Goal: Task Accomplishment & Management: Manage account settings

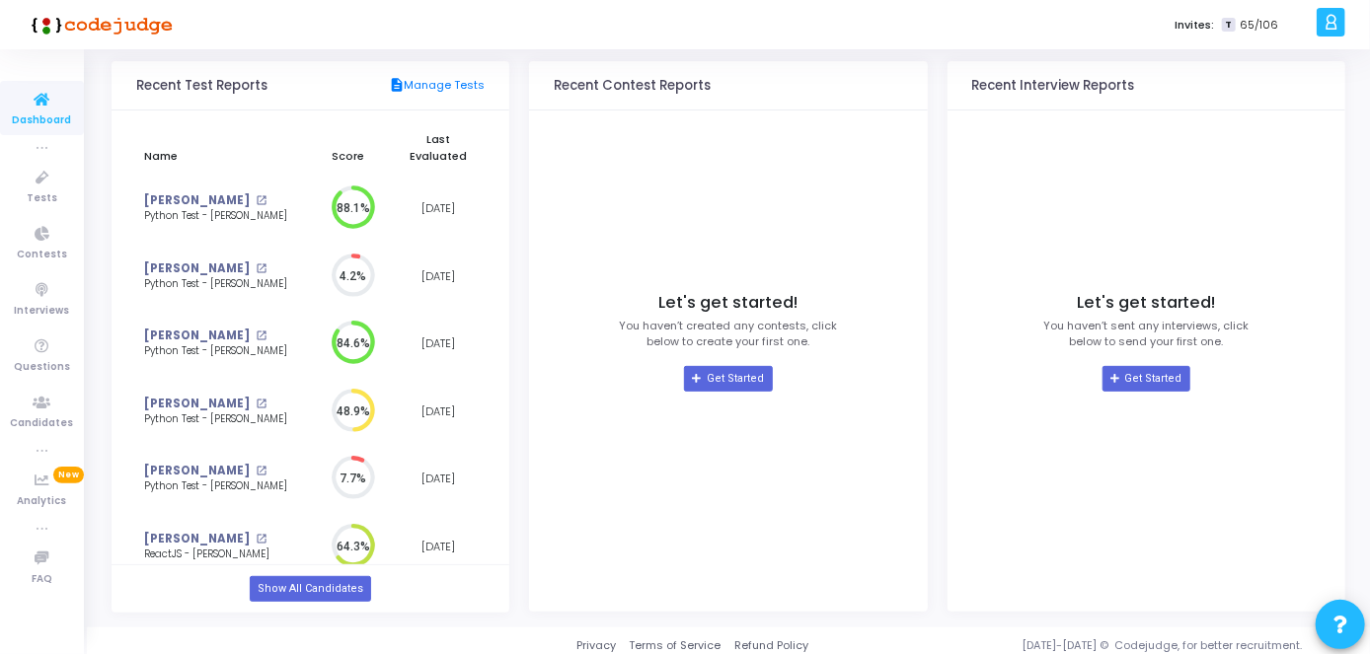
scroll to position [218, 0]
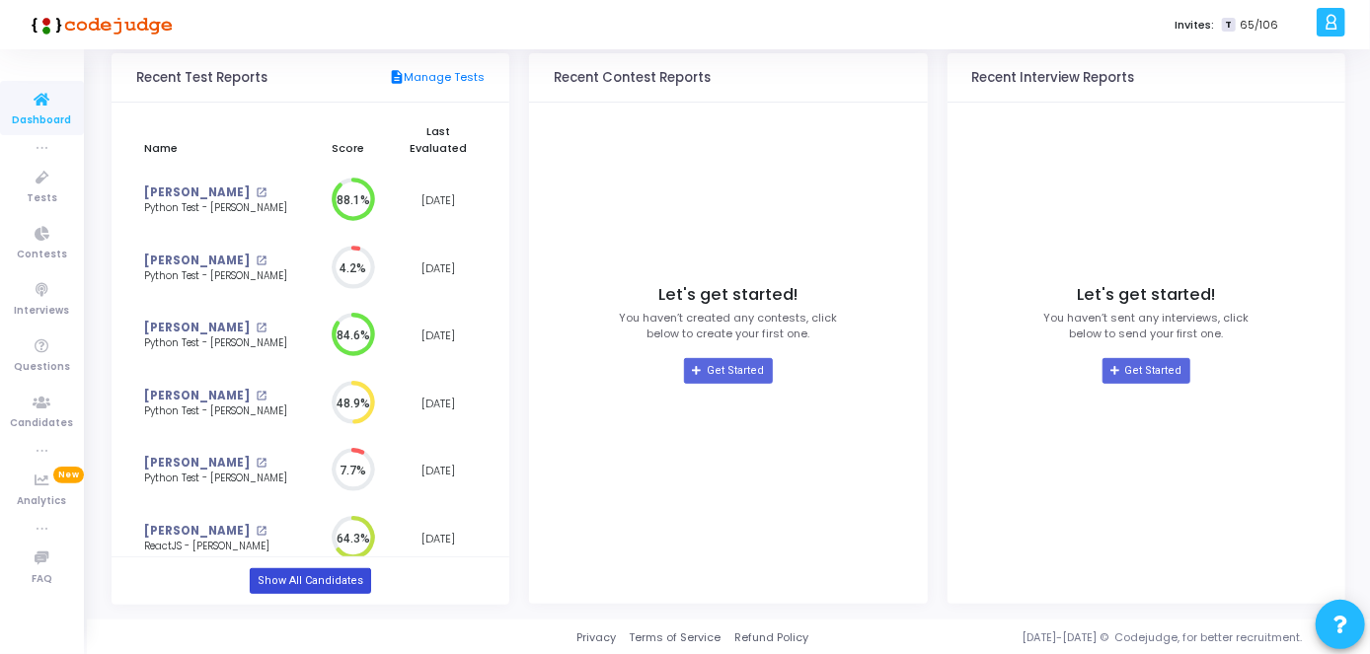
click at [321, 578] on link "Show All Candidates" at bounding box center [310, 581] width 121 height 26
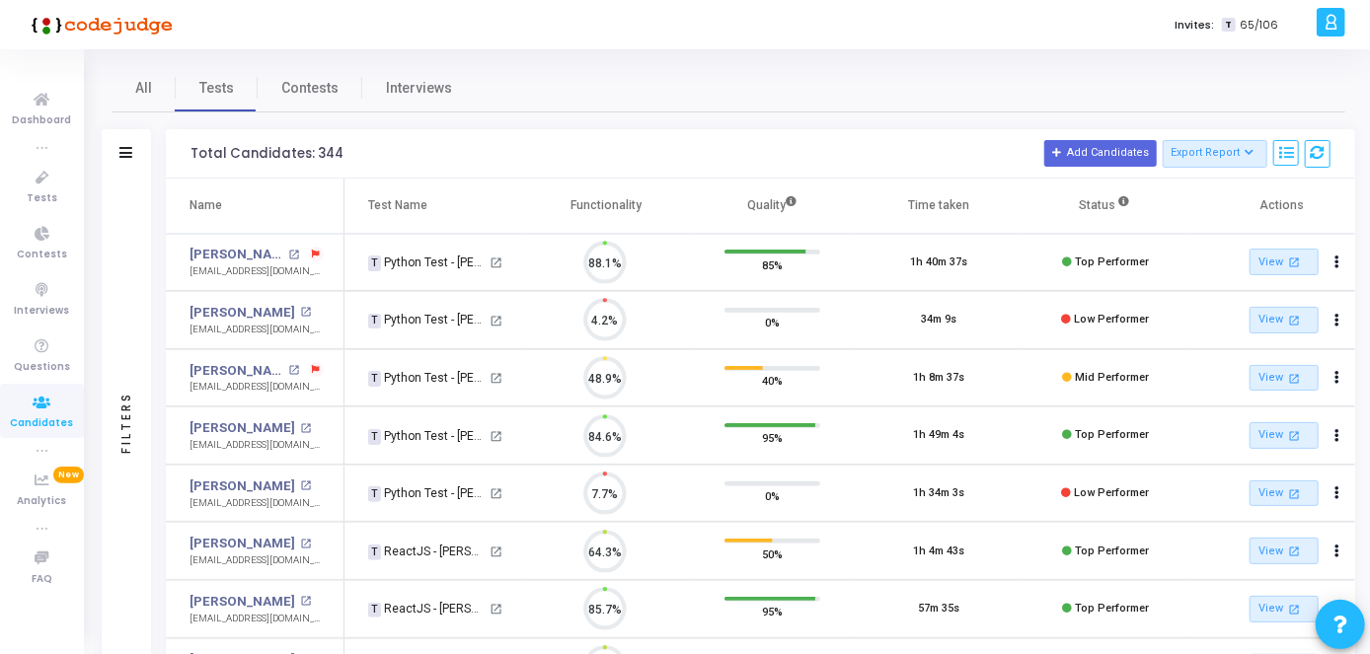
scroll to position [41, 49]
click at [321, 581] on div "Name Test Name Functionality Quality Time taken Status Actions [PERSON_NAME] op…" at bounding box center [760, 640] width 1189 height 923
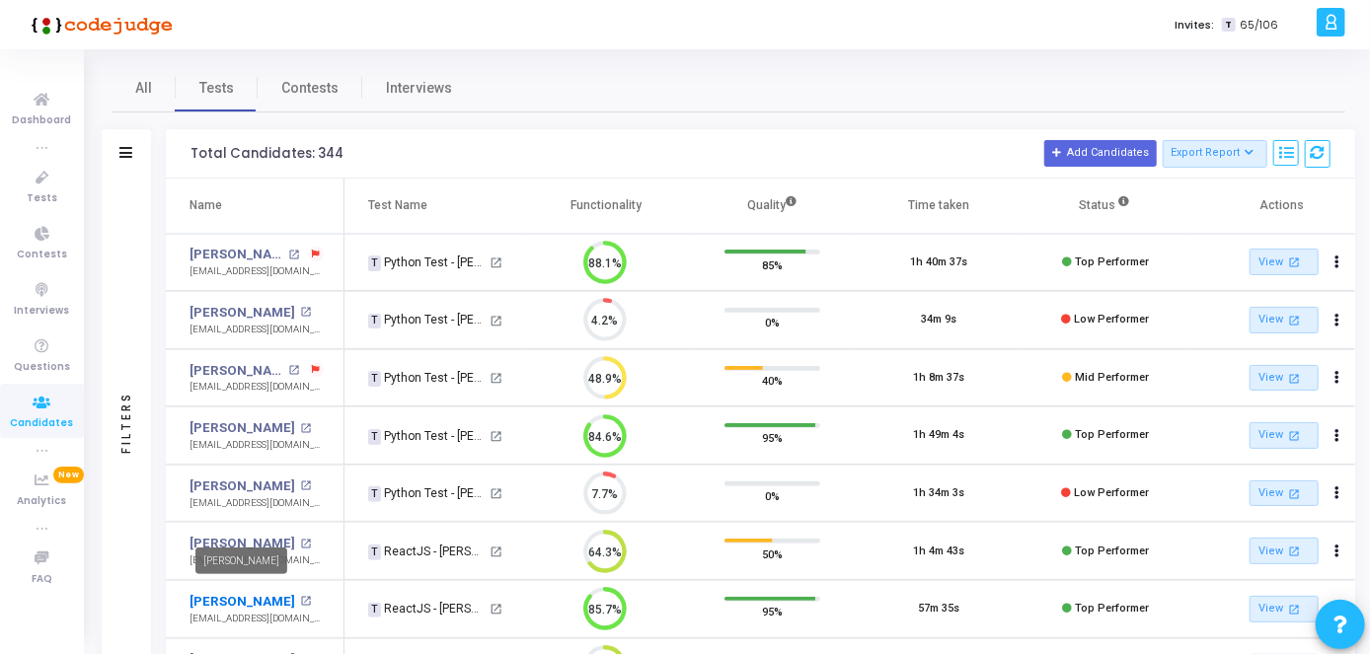
click at [277, 598] on link "[PERSON_NAME]" at bounding box center [242, 602] width 106 height 20
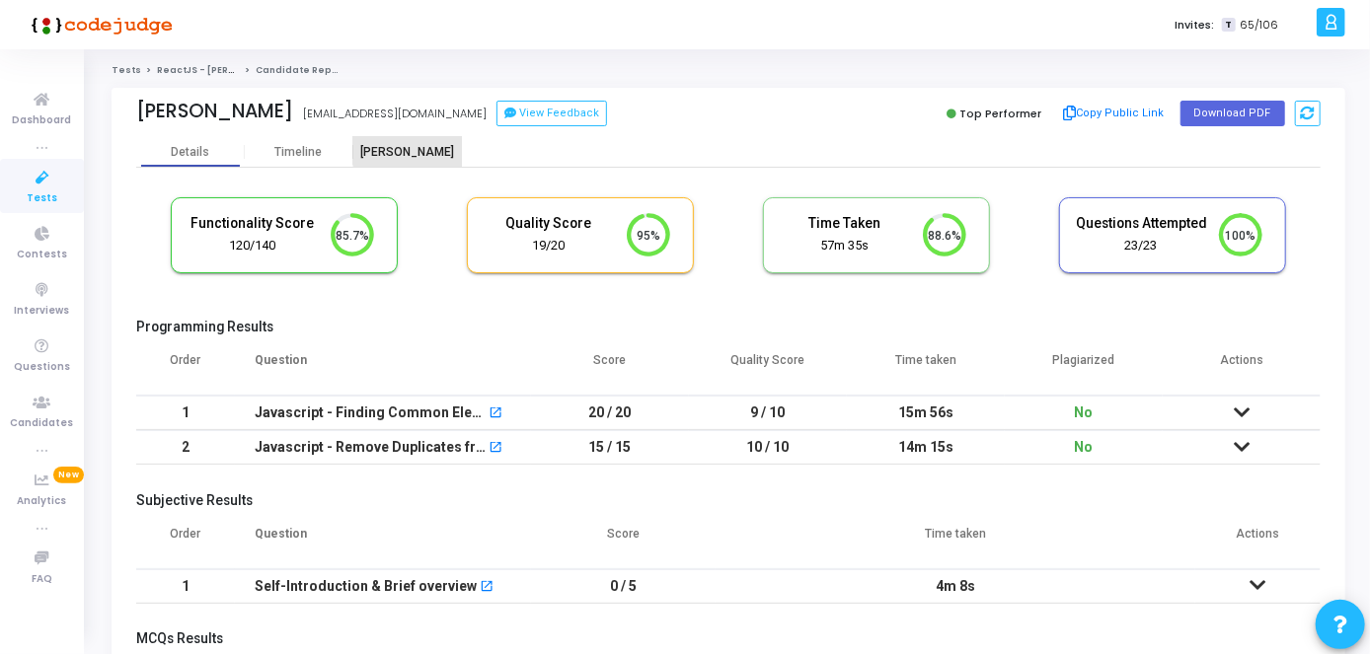
click at [420, 141] on div "[PERSON_NAME]" at bounding box center [407, 152] width 109 height 30
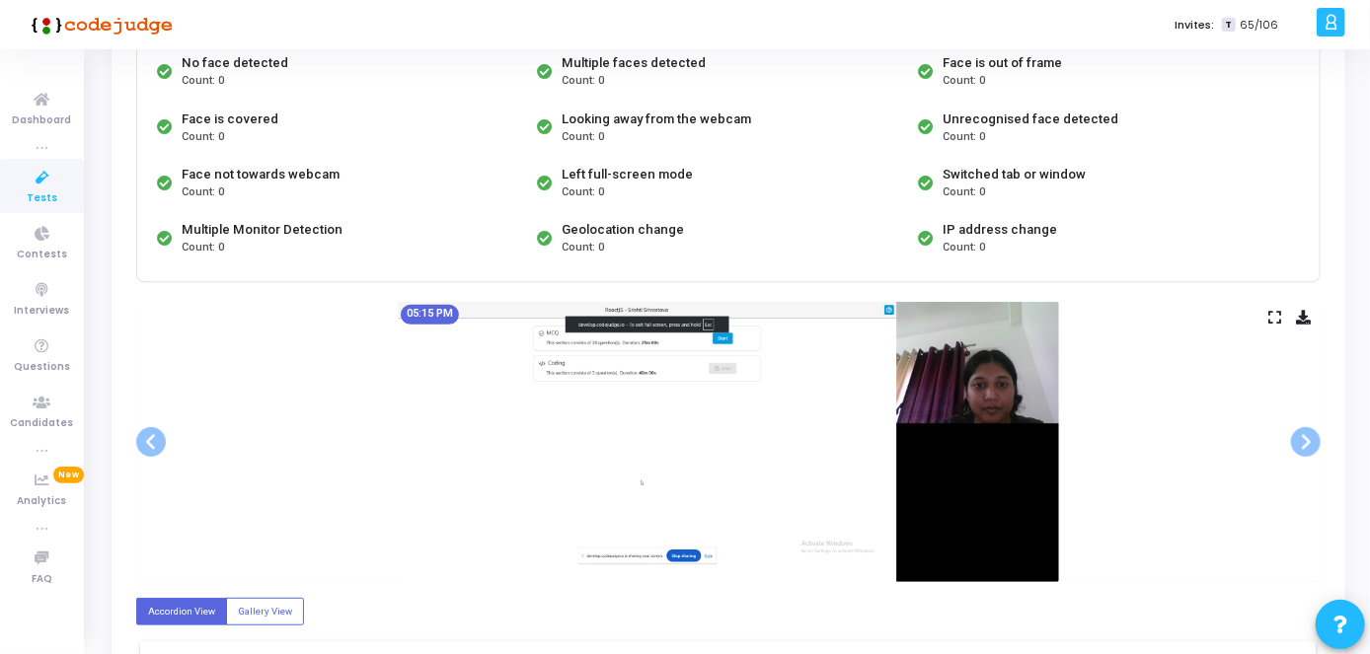
scroll to position [264, 0]
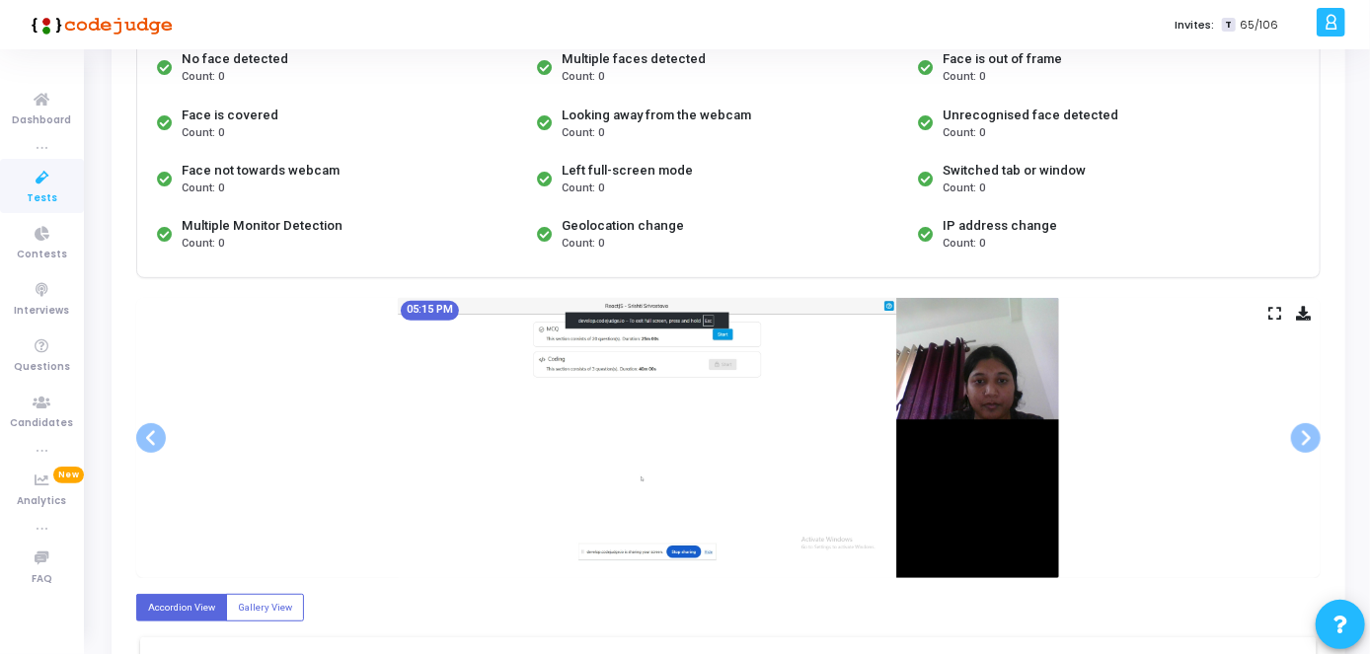
click at [976, 371] on img at bounding box center [728, 438] width 661 height 280
